Goal: Browse casually: Explore the website without a specific task or goal

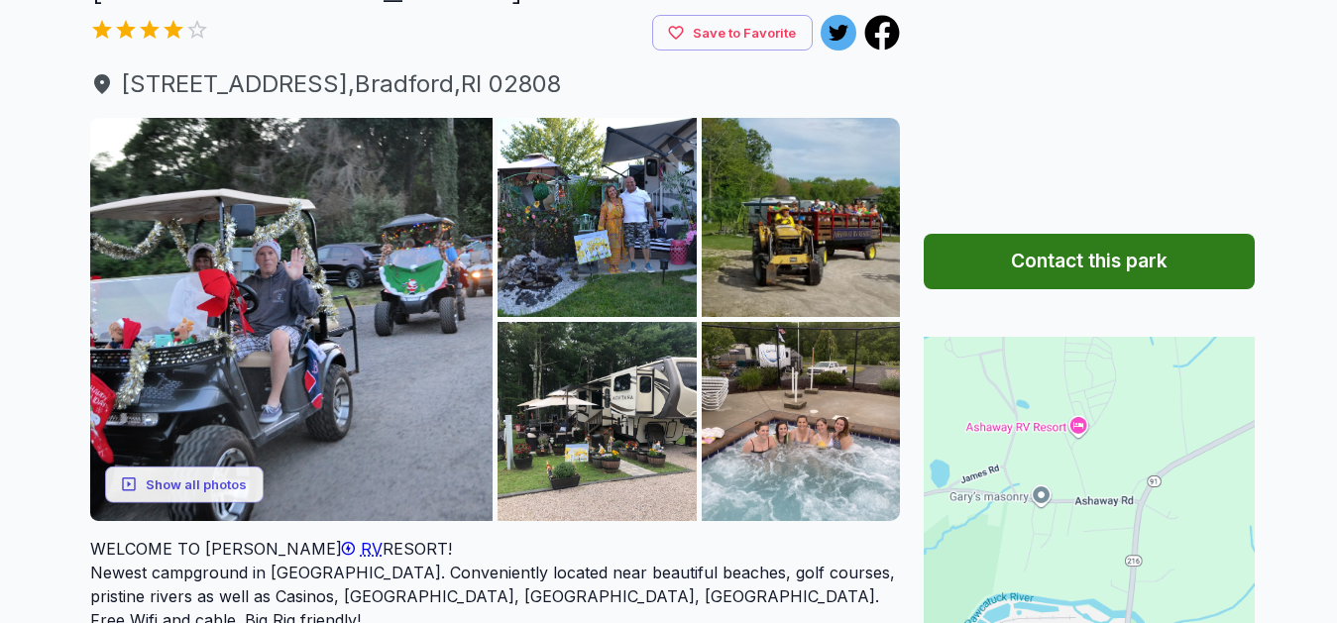
scroll to position [194, 0]
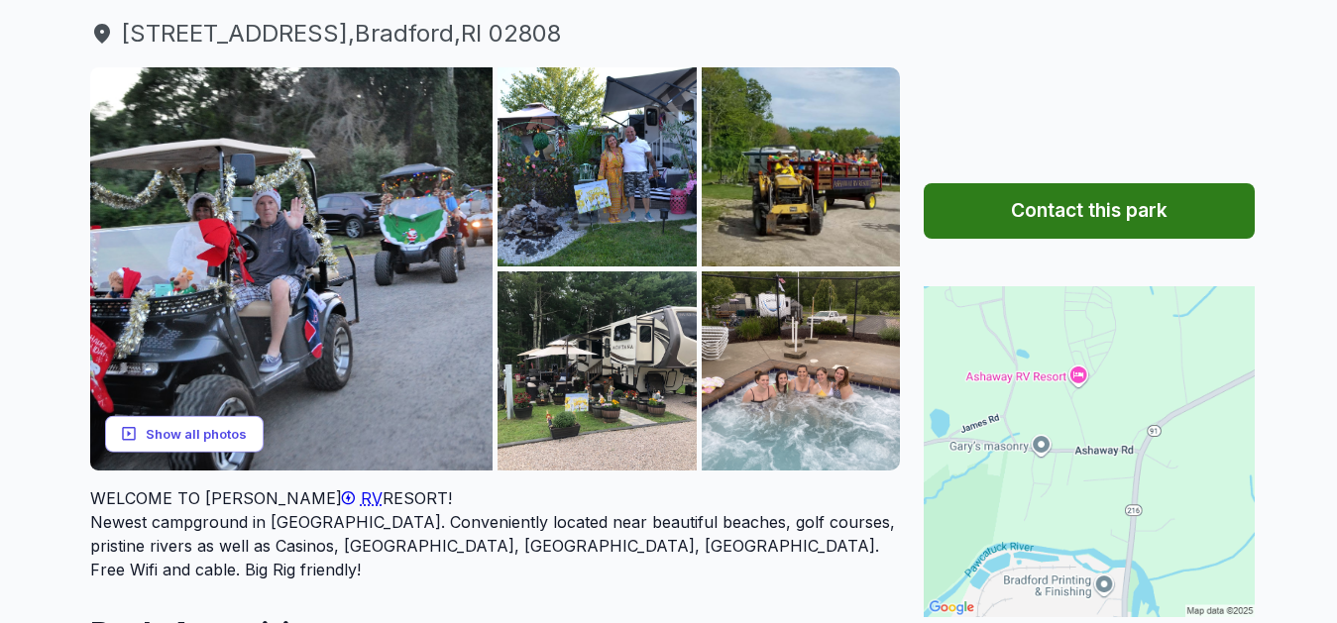
click at [211, 437] on button "Show all photos" at bounding box center [184, 434] width 159 height 37
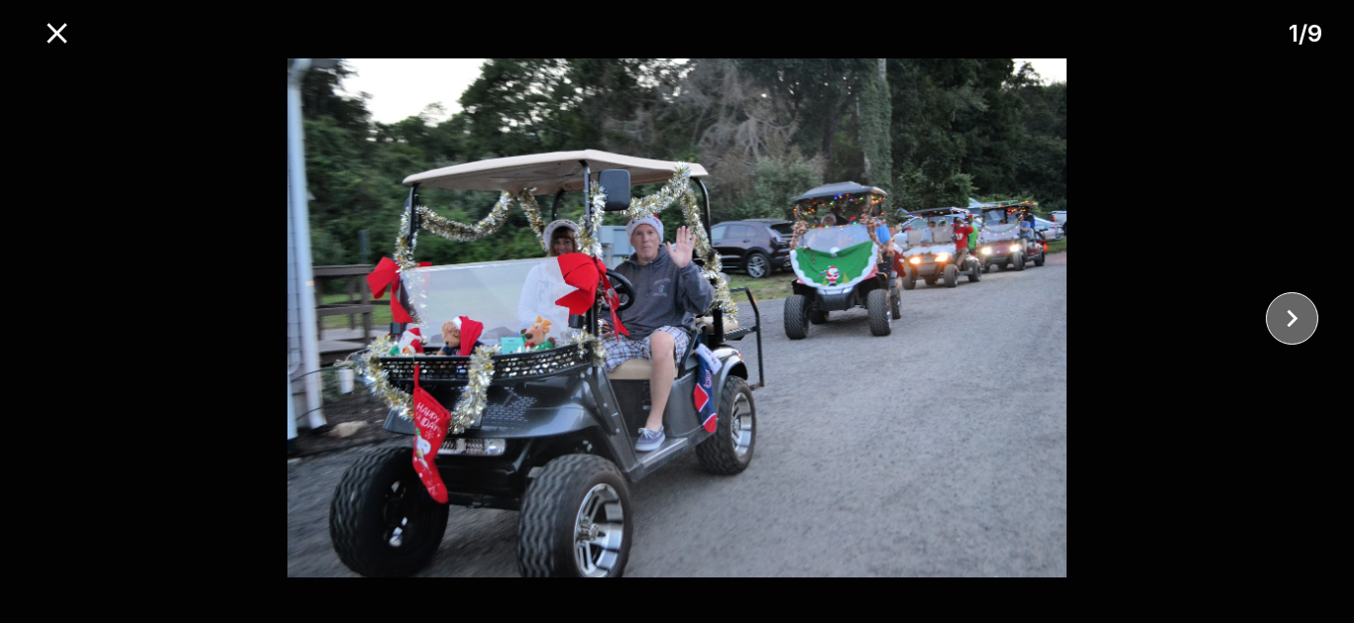
click at [1296, 317] on icon "close" at bounding box center [1291, 318] width 35 height 35
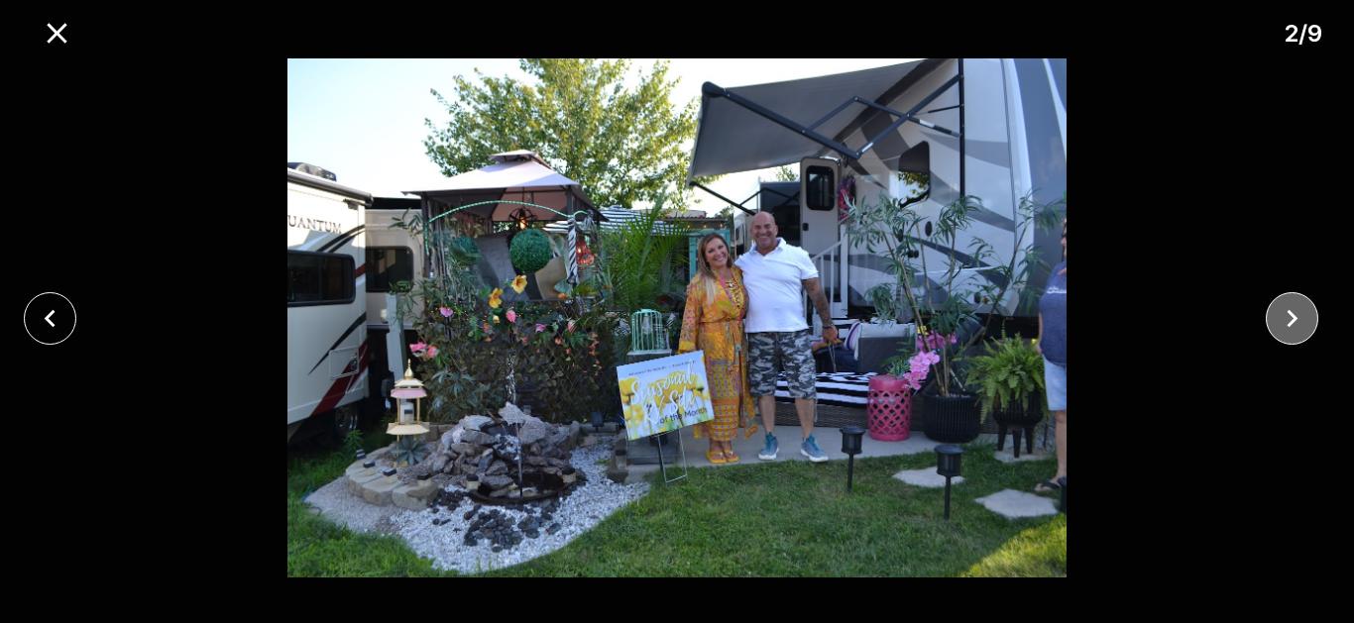
click at [1296, 317] on icon "close" at bounding box center [1291, 318] width 35 height 35
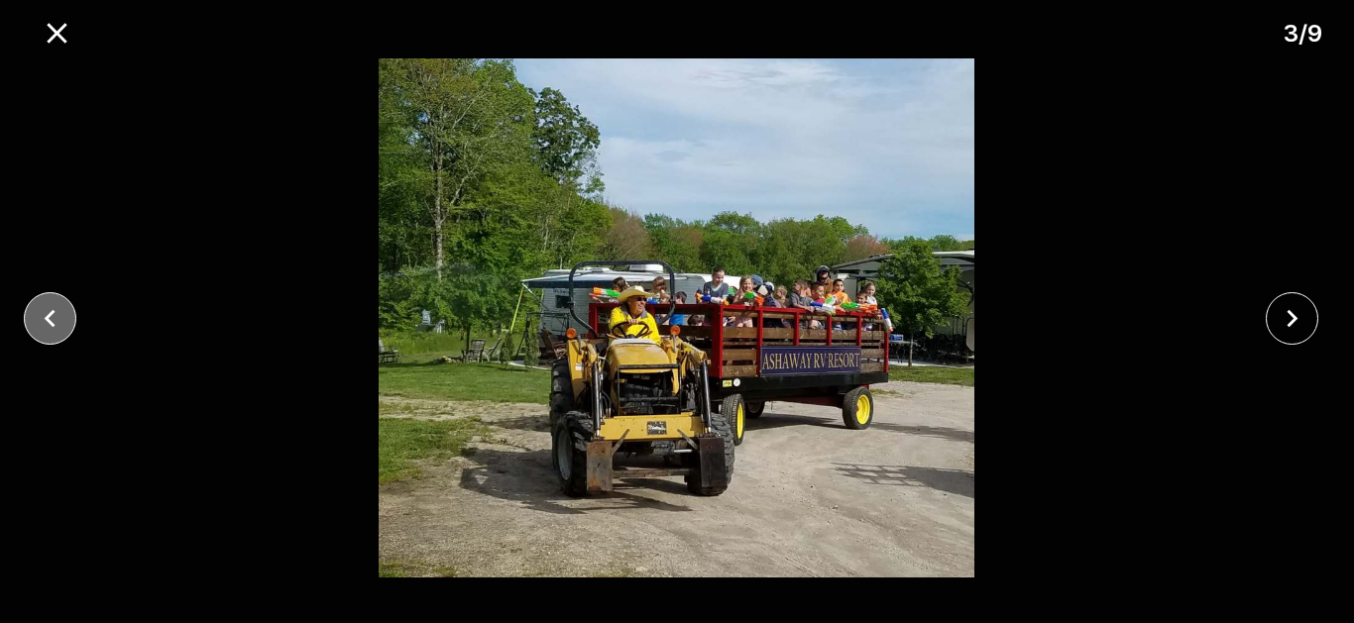
click at [58, 327] on icon "close" at bounding box center [50, 318] width 35 height 35
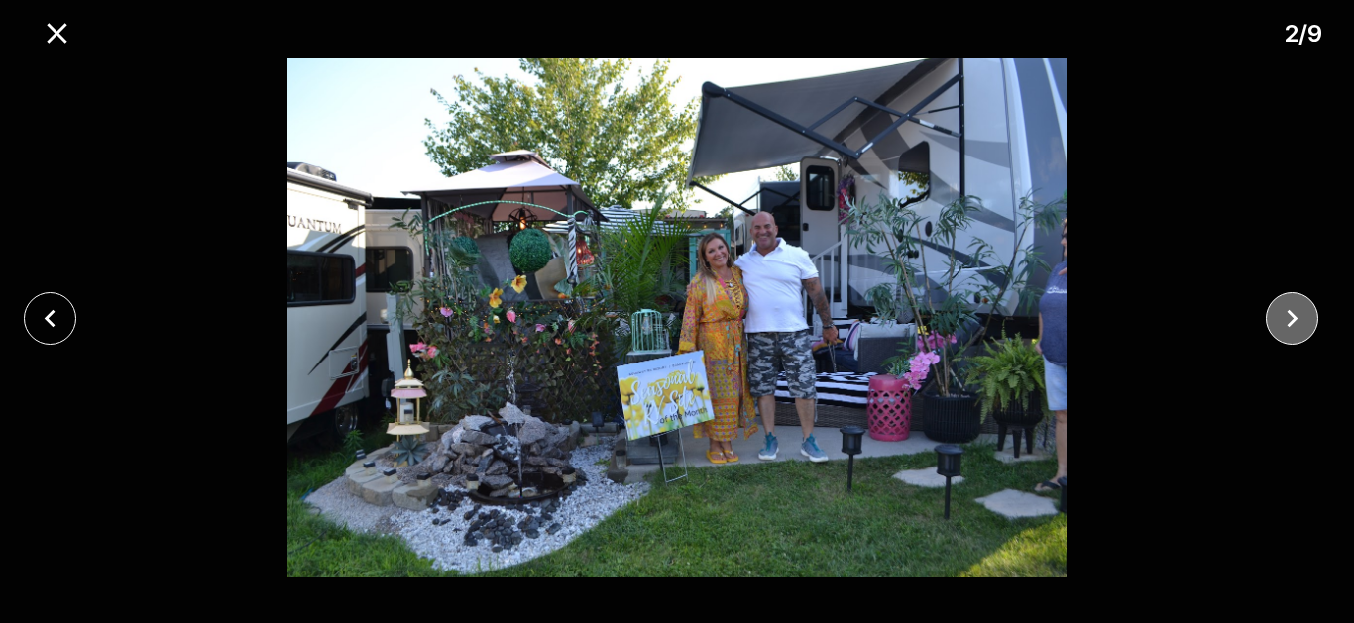
click at [1281, 327] on icon "close" at bounding box center [1291, 318] width 35 height 35
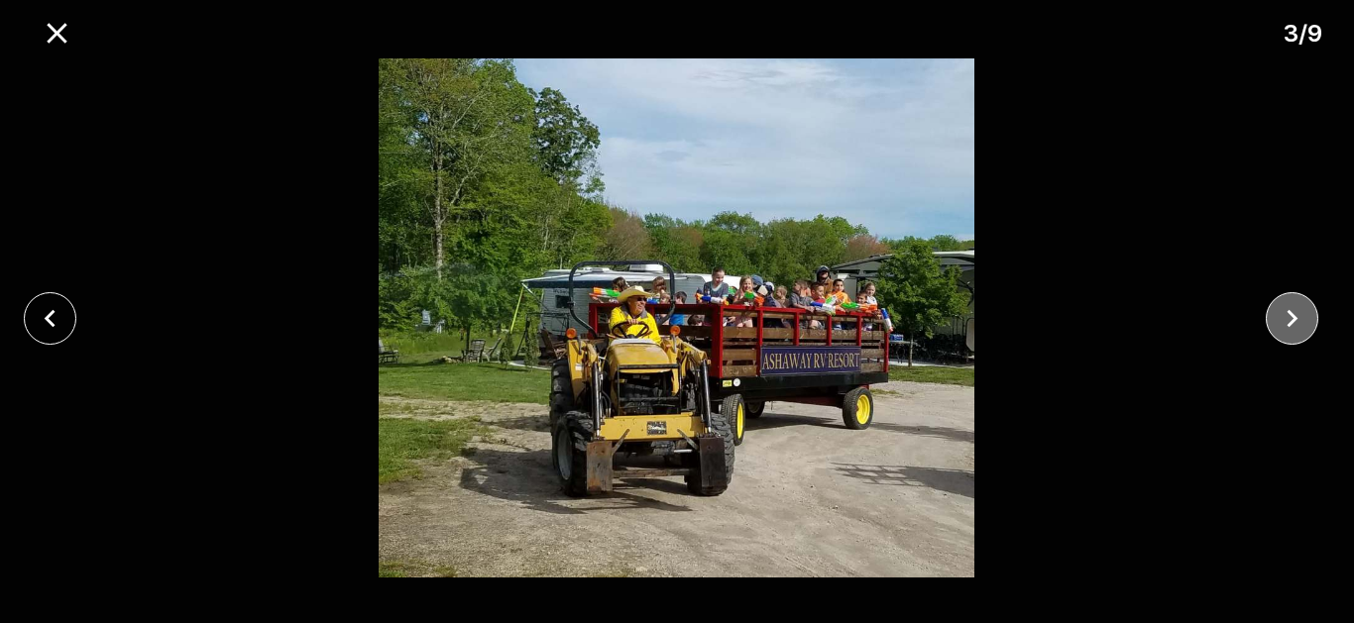
click at [1281, 327] on icon "close" at bounding box center [1291, 318] width 35 height 35
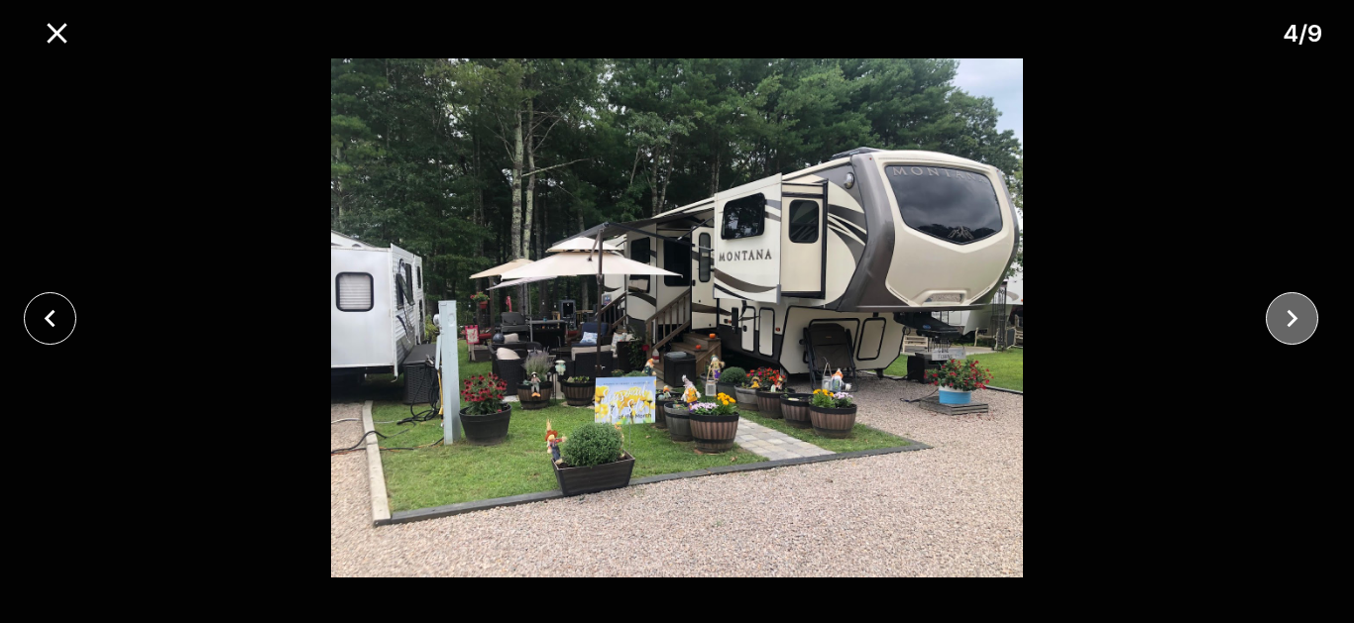
click at [1281, 327] on icon "close" at bounding box center [1291, 318] width 35 height 35
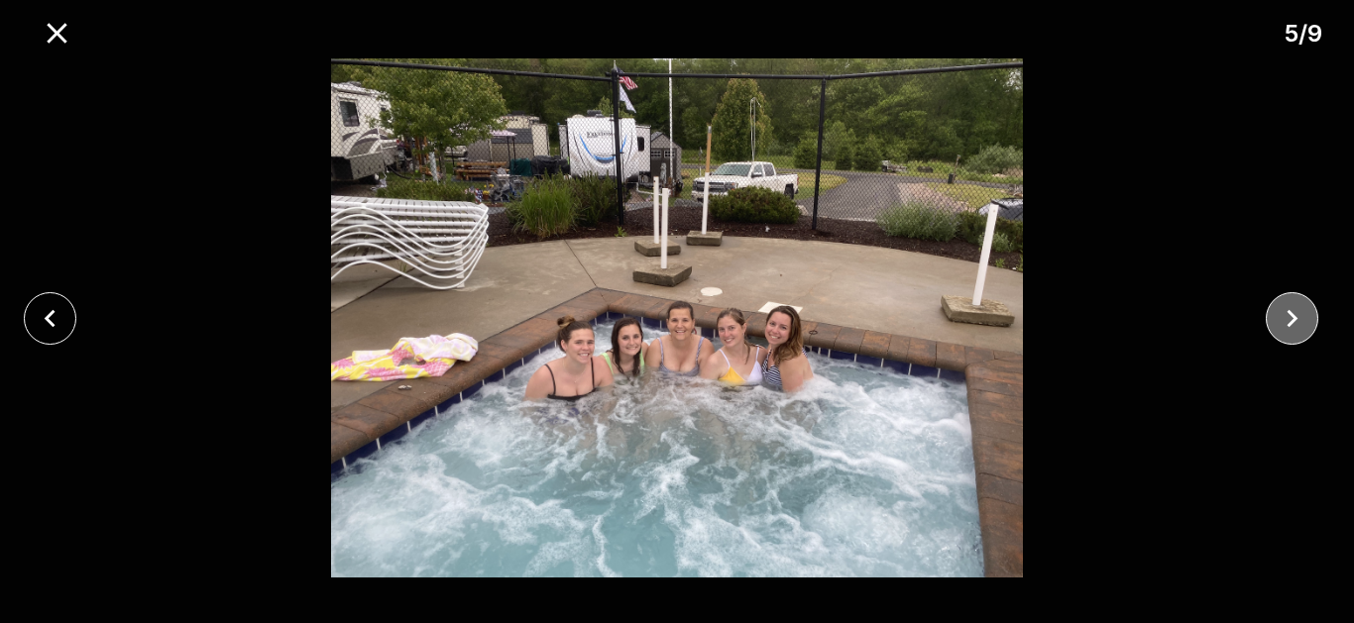
click at [1281, 327] on icon "close" at bounding box center [1291, 318] width 35 height 35
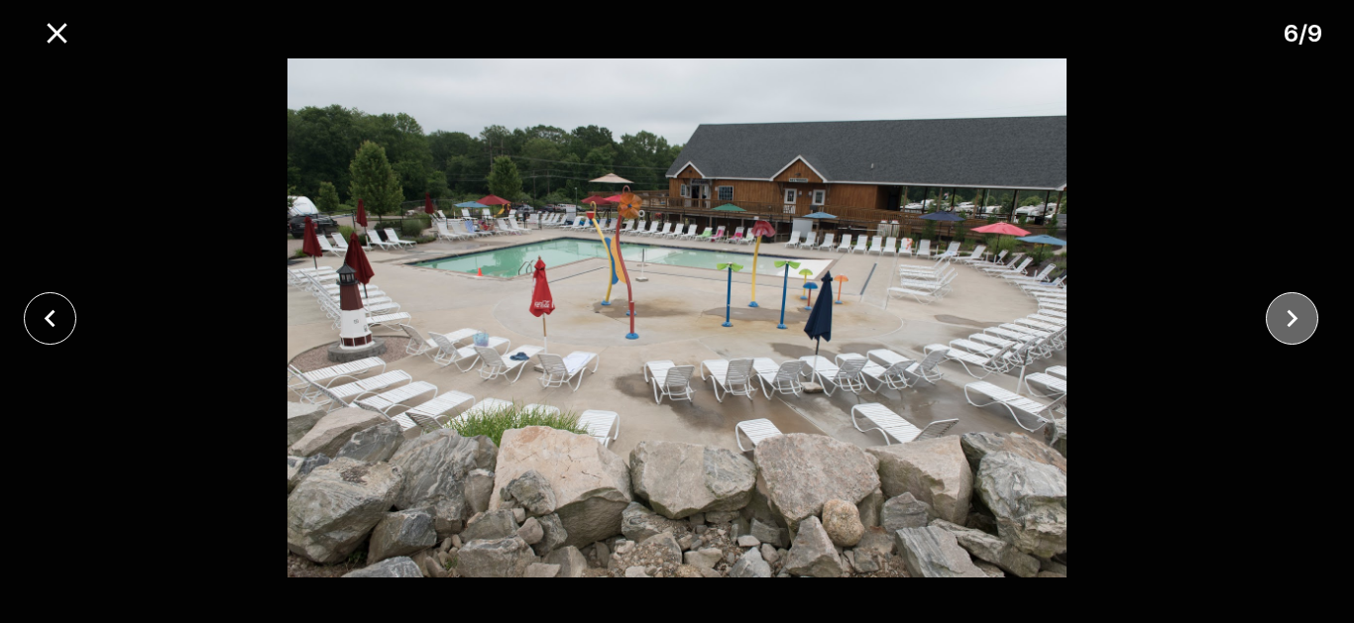
click at [1281, 327] on icon "close" at bounding box center [1291, 318] width 35 height 35
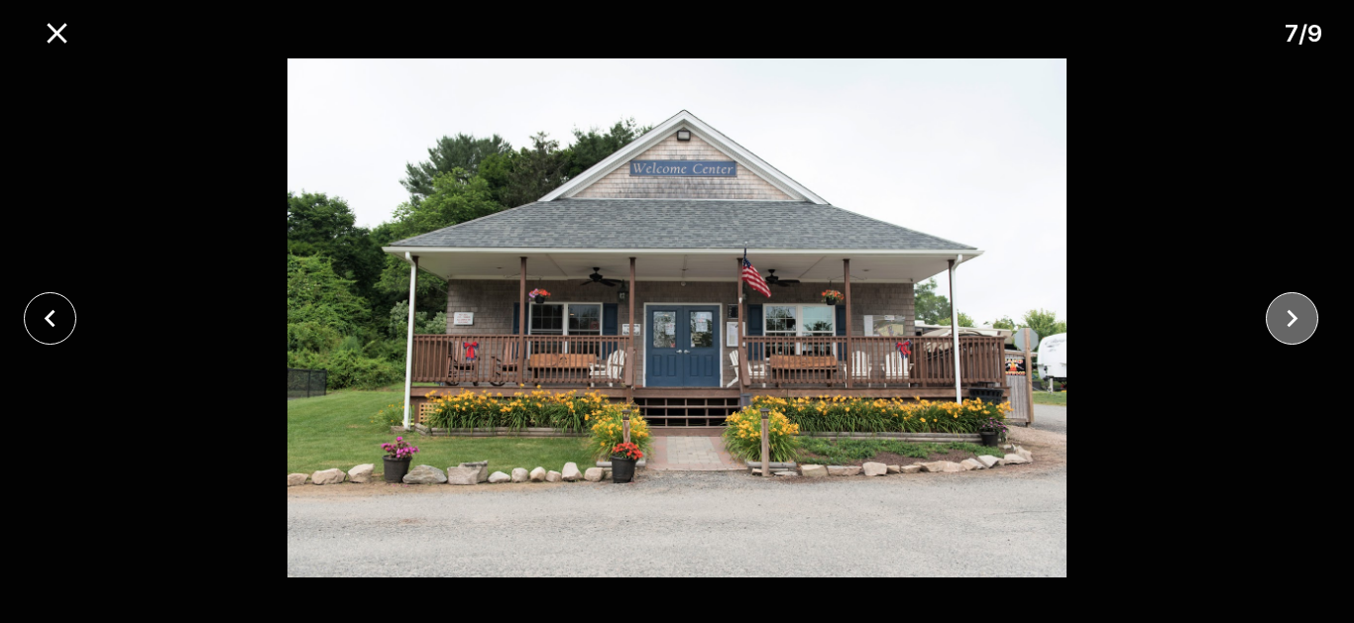
click at [1281, 327] on icon "close" at bounding box center [1291, 318] width 35 height 35
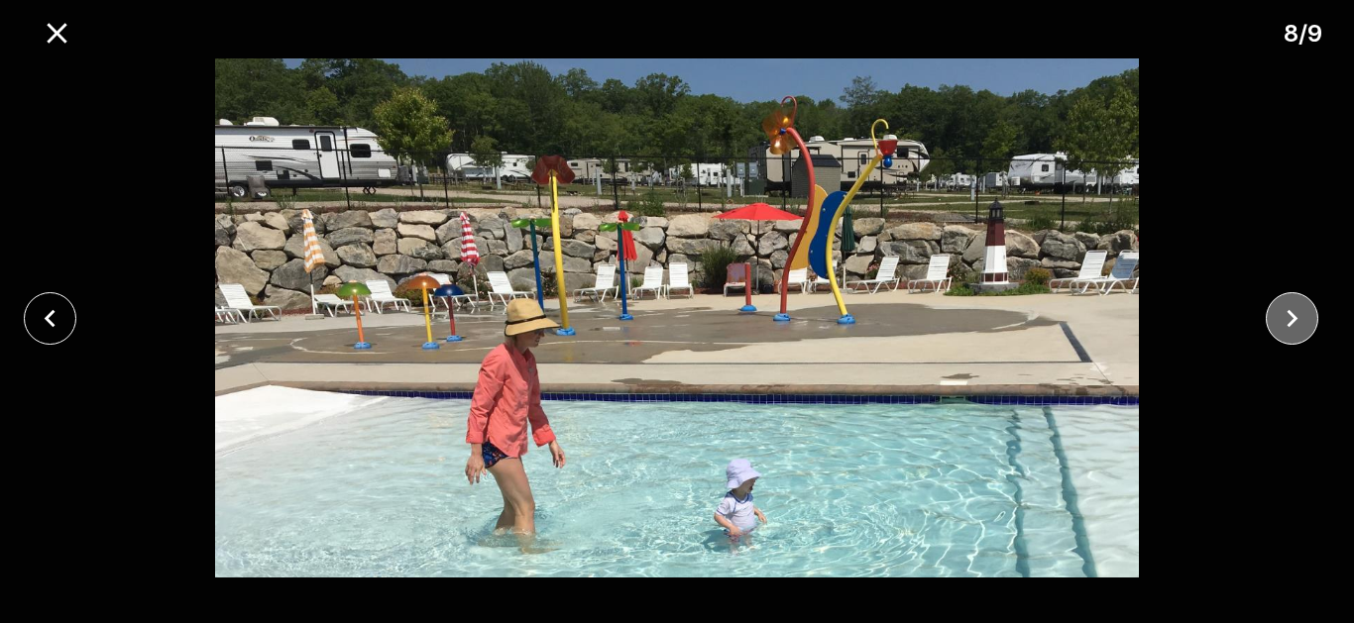
click at [1281, 327] on icon "close" at bounding box center [1291, 318] width 35 height 35
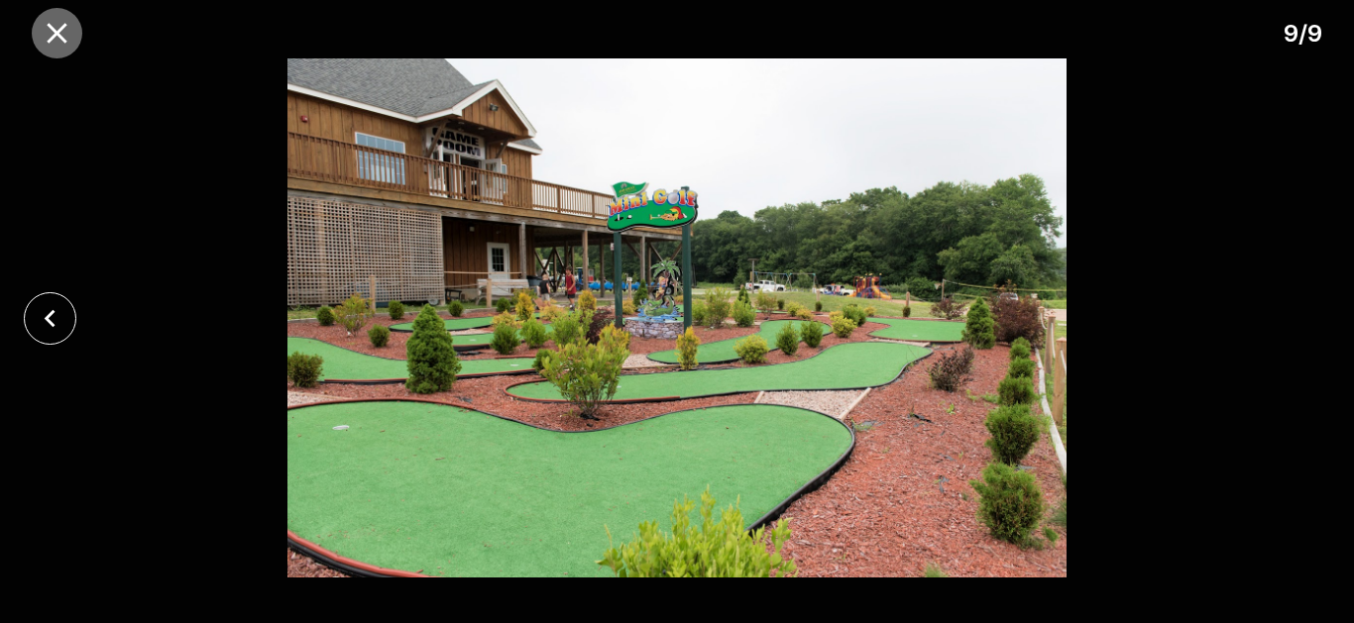
click at [61, 33] on icon "close" at bounding box center [57, 33] width 35 height 35
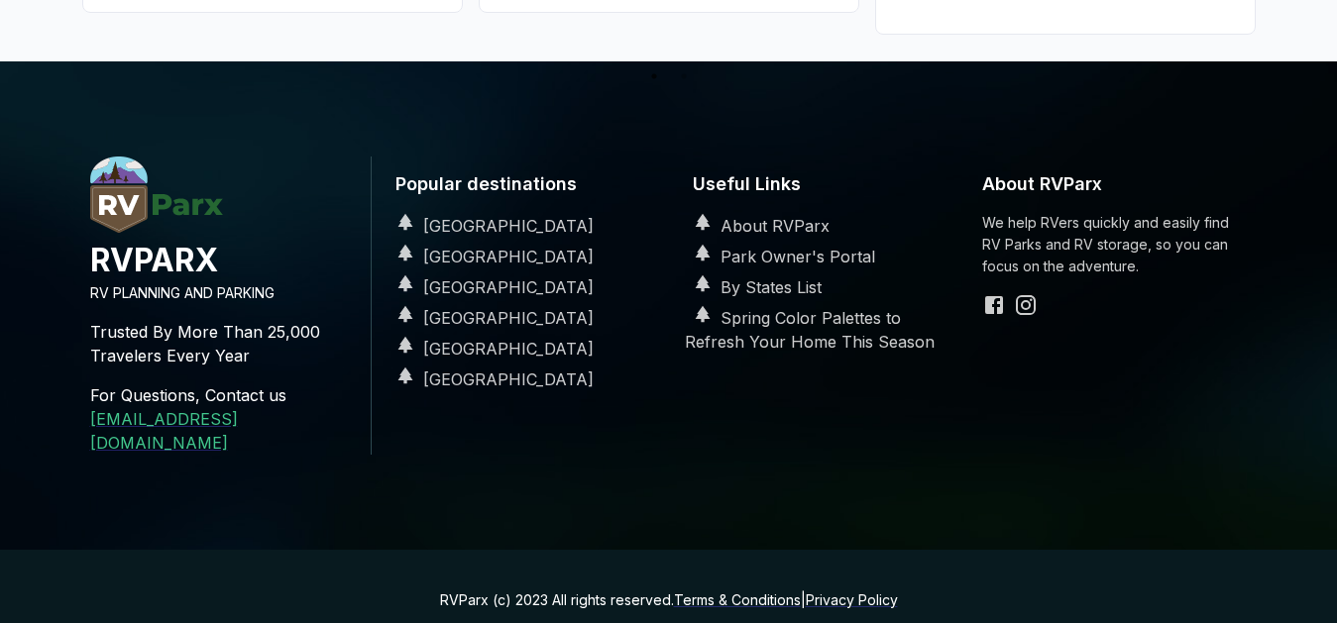
scroll to position [2905, 0]
